Goal: Task Accomplishment & Management: Manage account settings

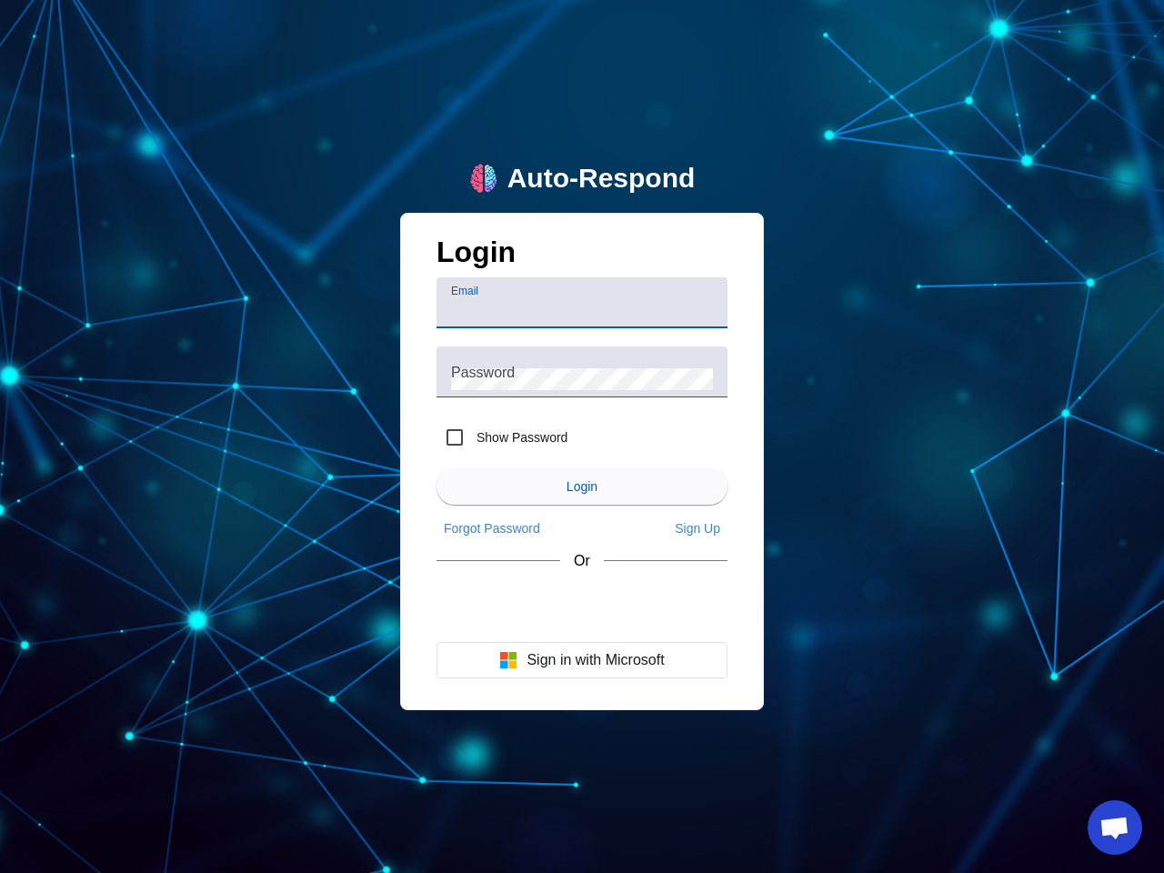
click at [582, 303] on input "Email" at bounding box center [582, 310] width 262 height 22
click at [502, 437] on label "Show Password" at bounding box center [520, 437] width 95 height 18
click at [473, 437] on input "Show Password" at bounding box center [454, 437] width 36 height 36
click at [455, 437] on input "Show Password" at bounding box center [454, 437] width 36 height 36
checkbox input "false"
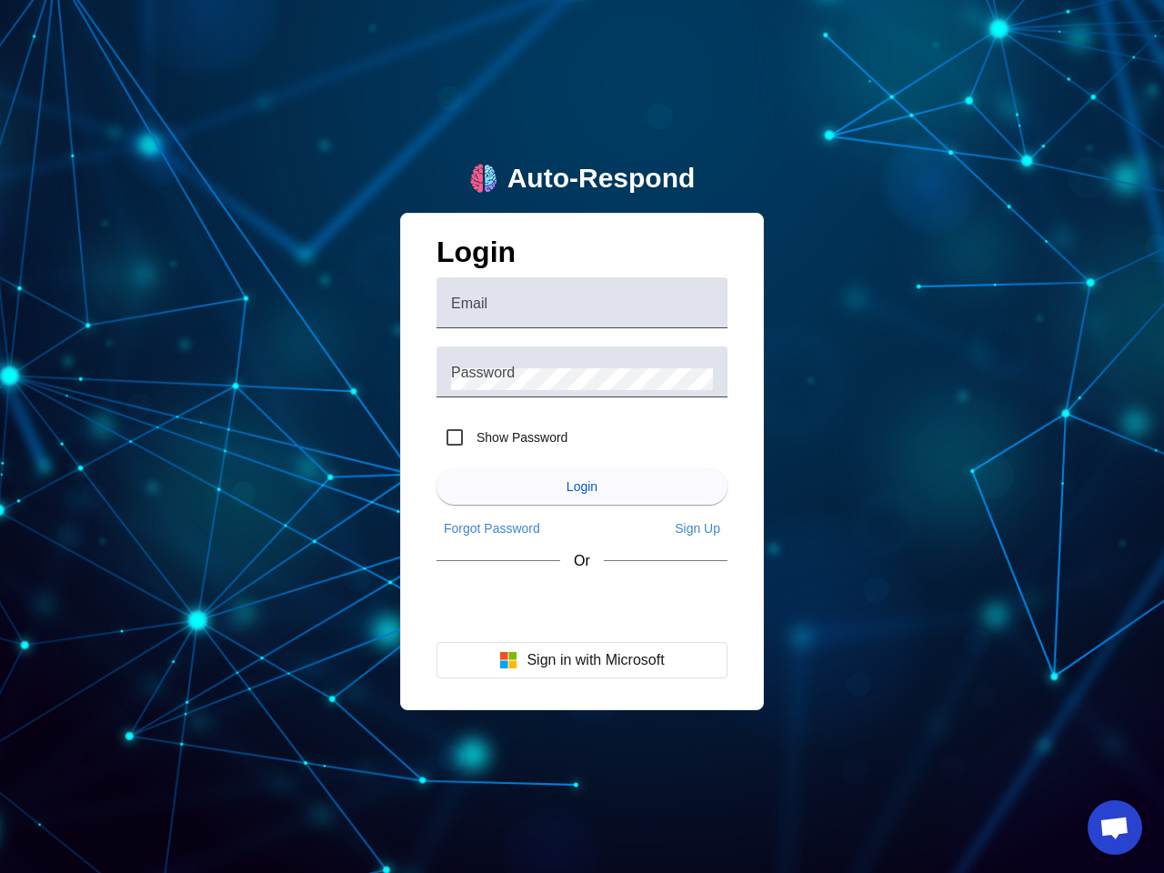
click at [582, 486] on span "Login" at bounding box center [581, 486] width 31 height 15
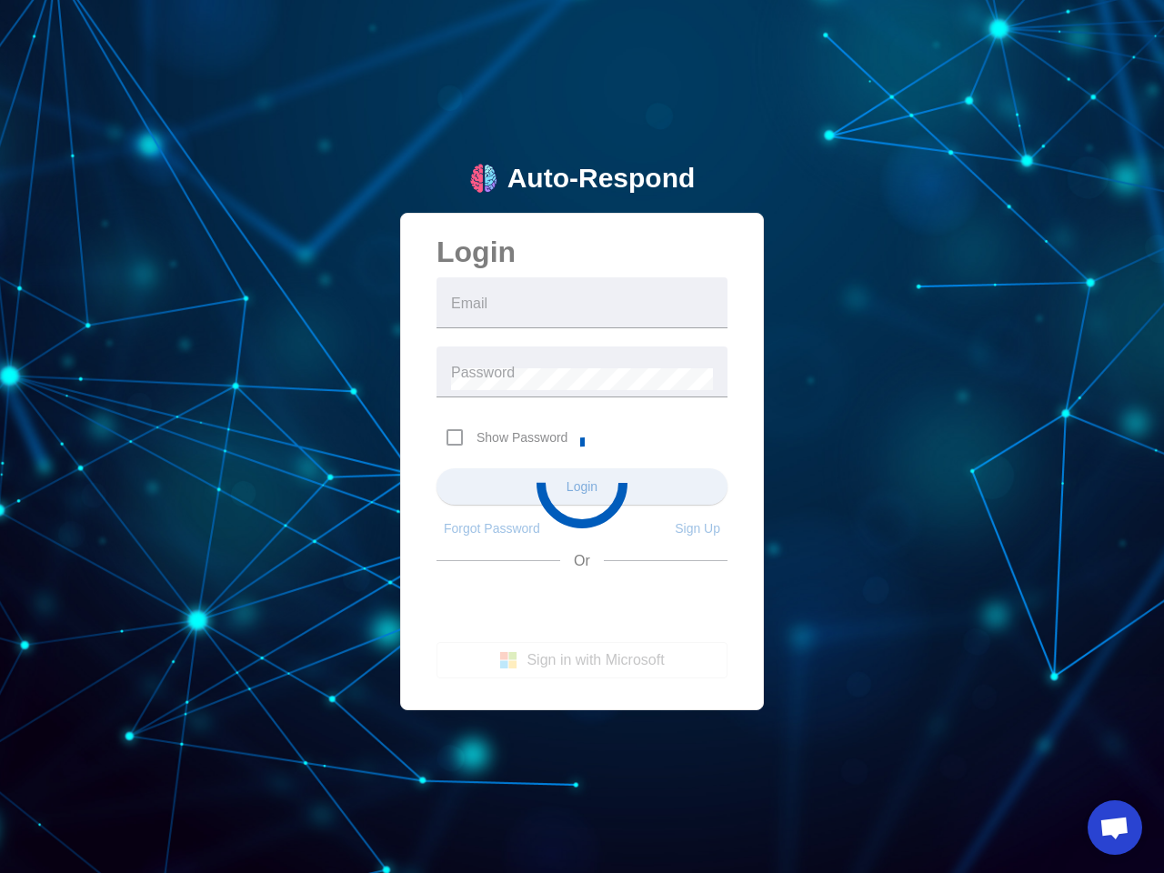
click at [492, 528] on app-main-login "Auto-Respond Login Email Password Show Password Login Forgot Password Sign Up O…" at bounding box center [582, 436] width 1164 height 873
click at [697, 528] on app-main-login "Auto-Respond Login Email Password Show Password Login Forgot Password Sign Up O…" at bounding box center [582, 436] width 1164 height 873
click at [582, 660] on app-main-login "Auto-Respond Login Email Password Show Password Login Forgot Password Sign Up O…" at bounding box center [582, 436] width 1164 height 873
click at [1115, 827] on span "Open chat" at bounding box center [1114, 828] width 30 height 25
